Goal: Task Accomplishment & Management: Use online tool/utility

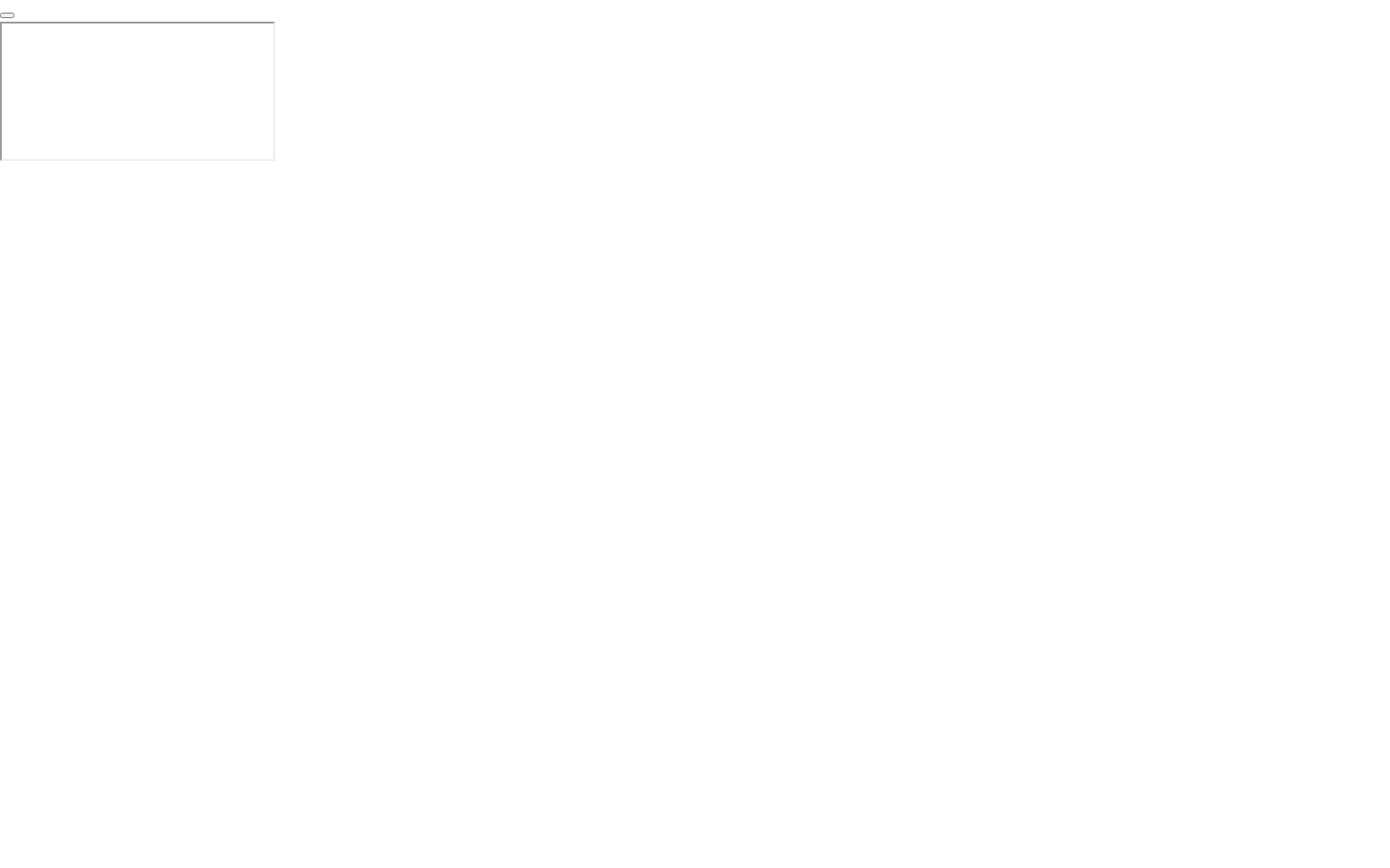
click div "End Proctoring Session"
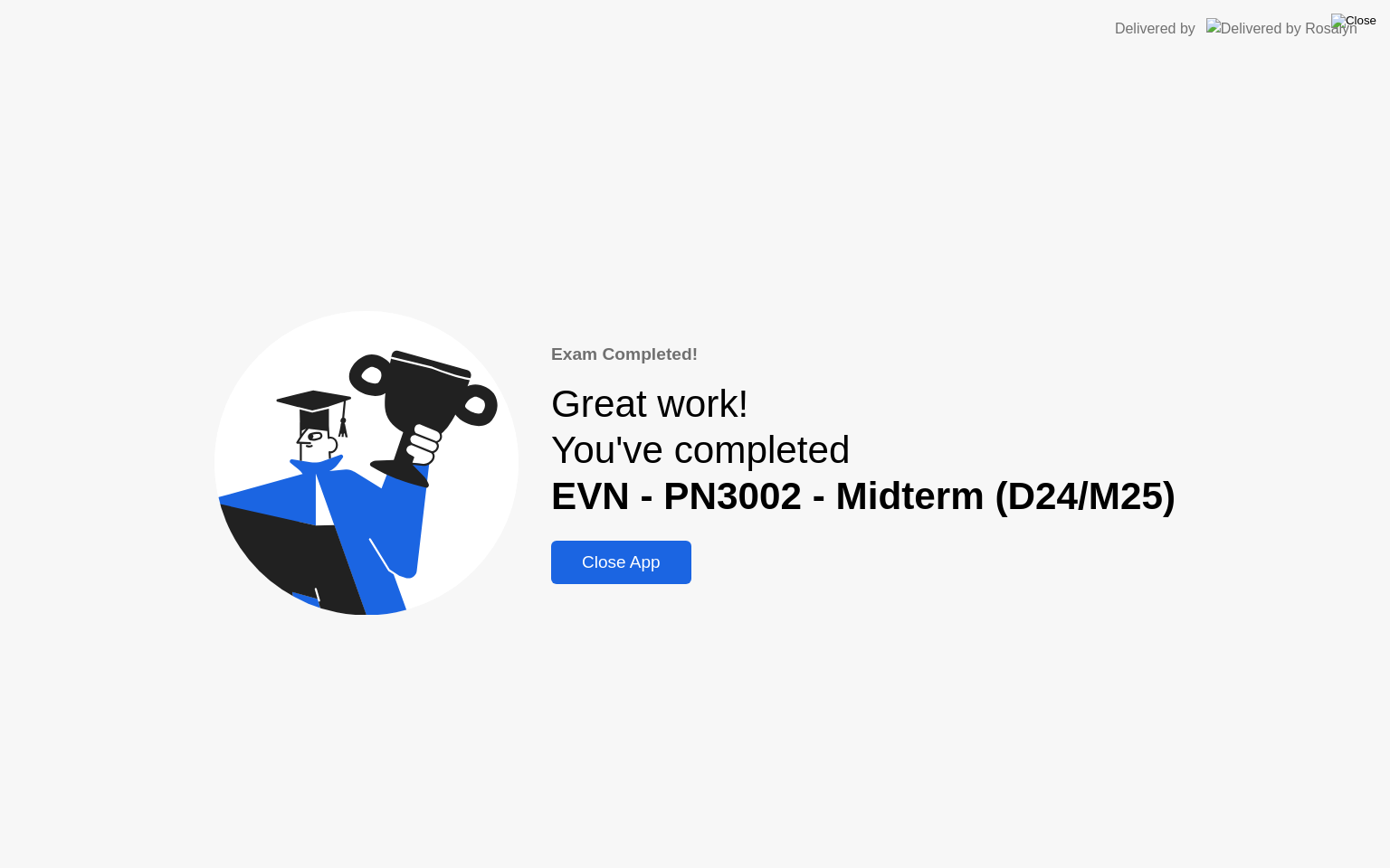
click at [1364, 17] on img at bounding box center [1353, 21] width 45 height 15
